Goal: Find specific page/section: Find specific page/section

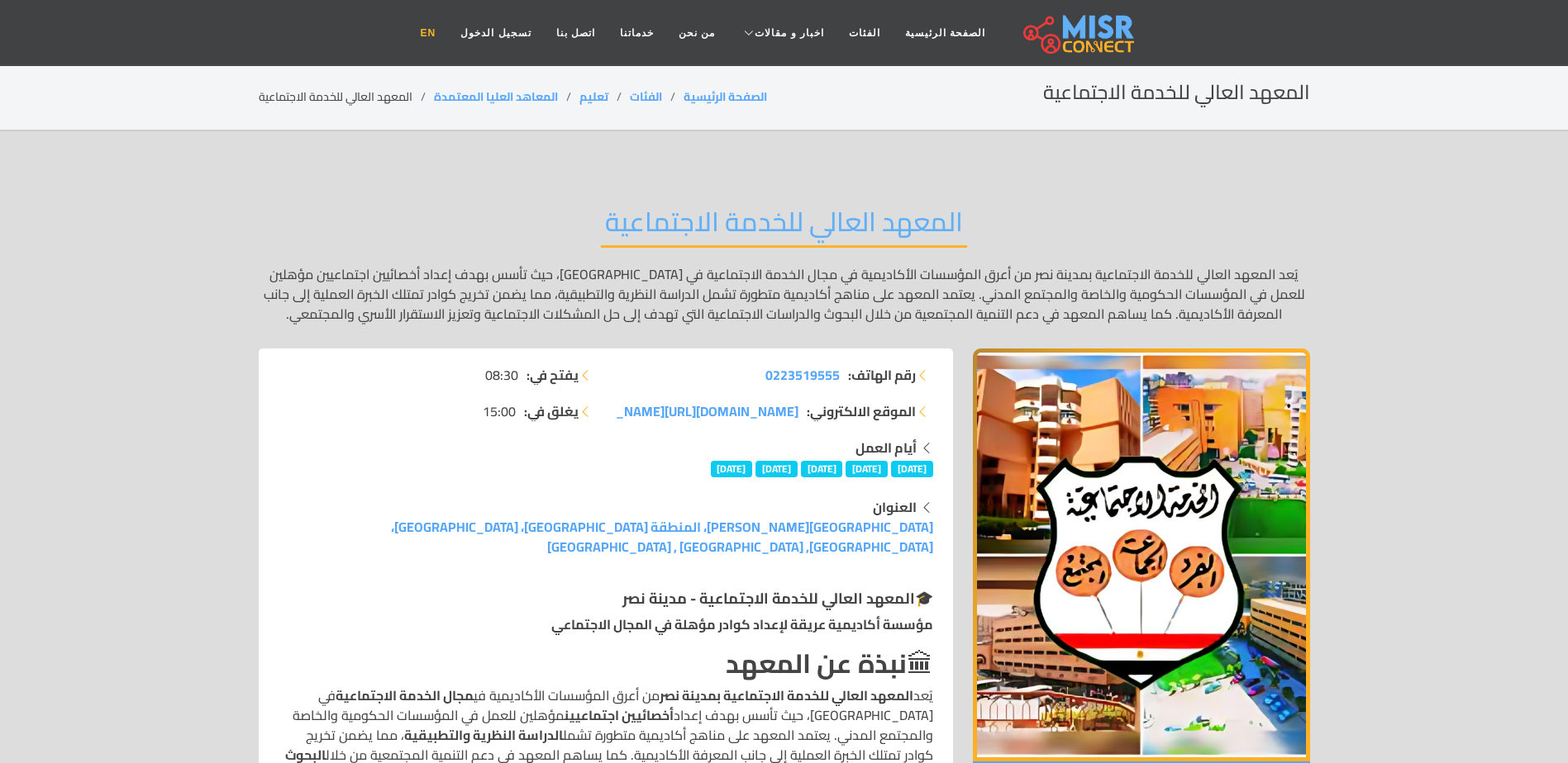
click at [449, 29] on link "EN" at bounding box center [429, 33] width 40 height 31
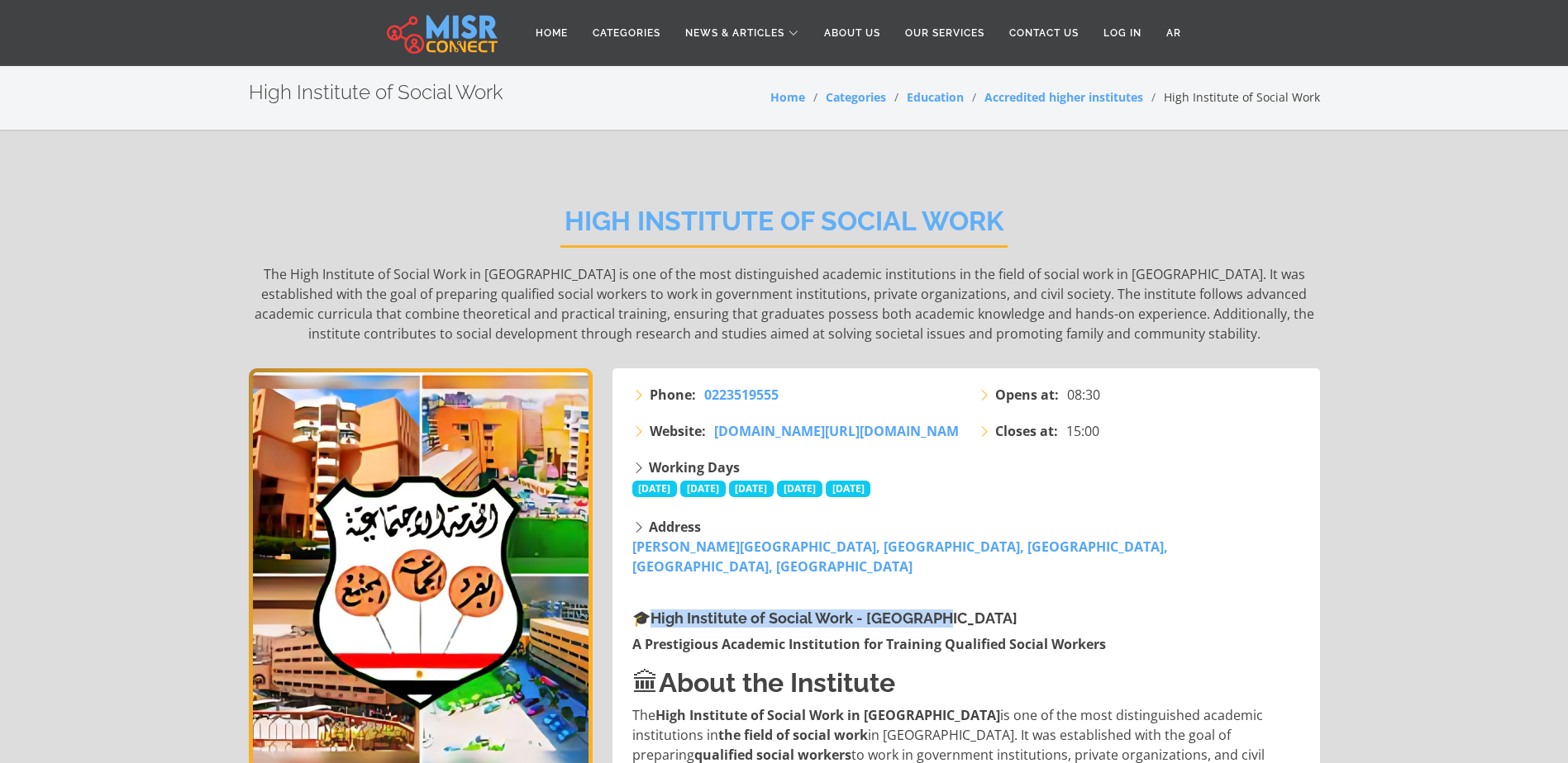
drag, startPoint x: 657, startPoint y: 599, endPoint x: 932, endPoint y: 593, distance: 275.1
click at [932, 609] on strong "High Institute of Social Work - Nasr City" at bounding box center [834, 618] width 367 height 18
copy strong "High Institute of Social Work - Nasr City"
